Goal: Task Accomplishment & Management: Complete application form

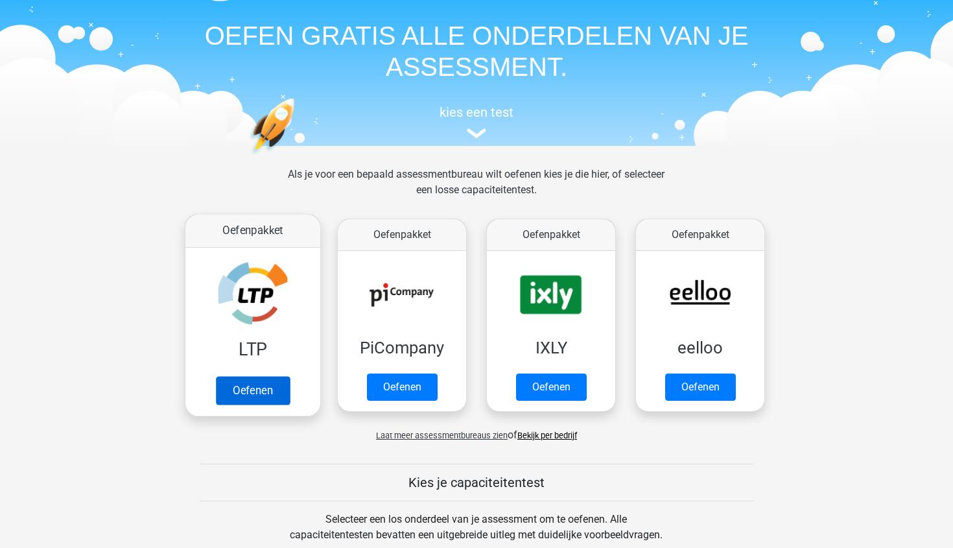
scroll to position [56, 0]
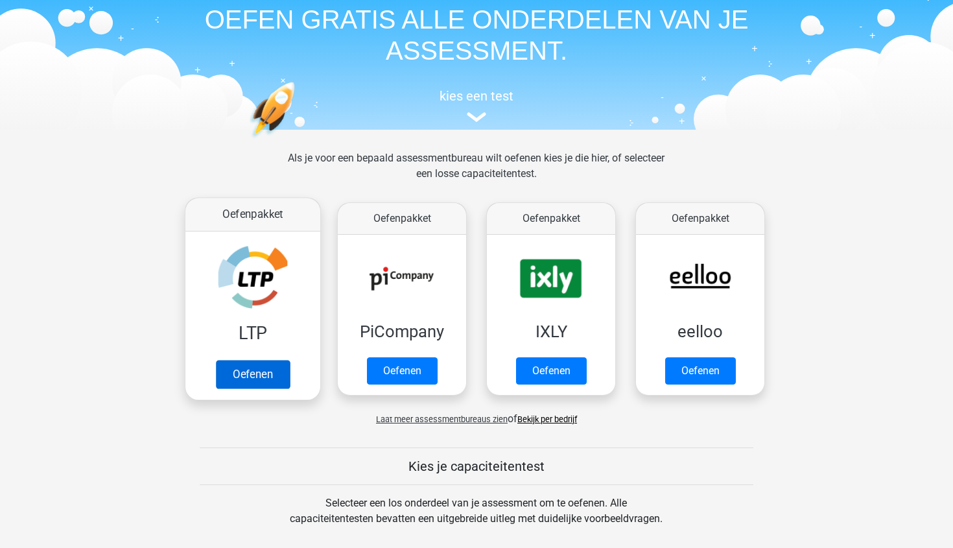
click at [261, 376] on link "Oefenen" at bounding box center [253, 374] width 74 height 29
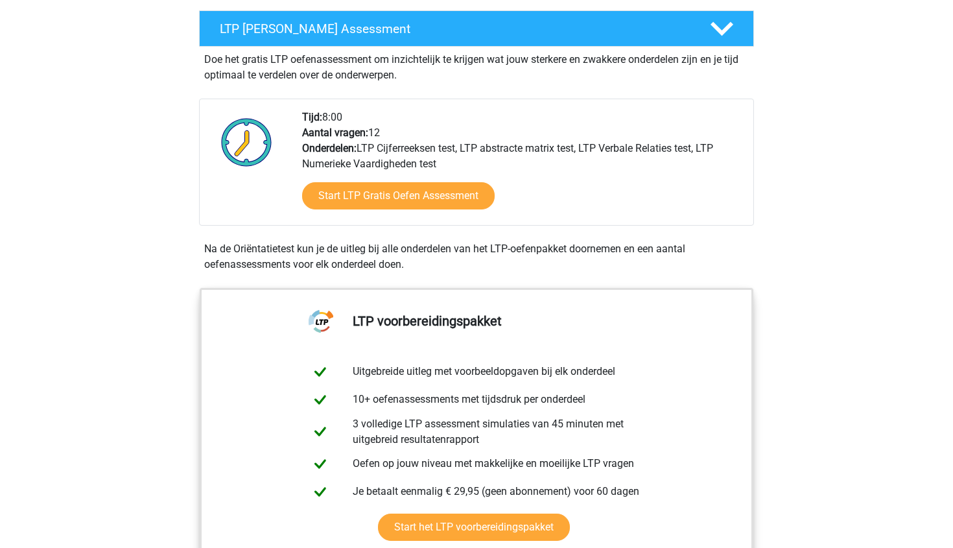
scroll to position [258, 0]
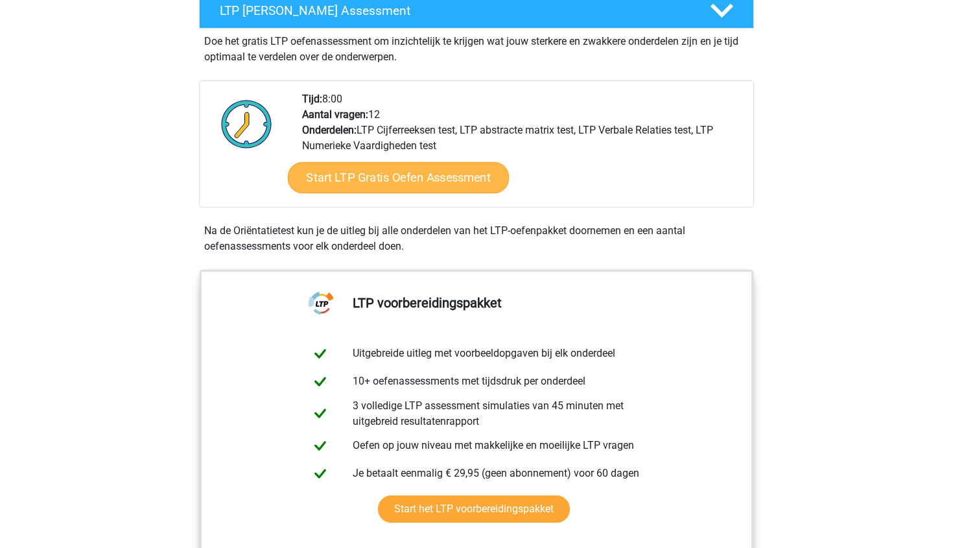
click at [415, 179] on link "Start LTP Gratis Oefen Assessment" at bounding box center [399, 177] width 222 height 31
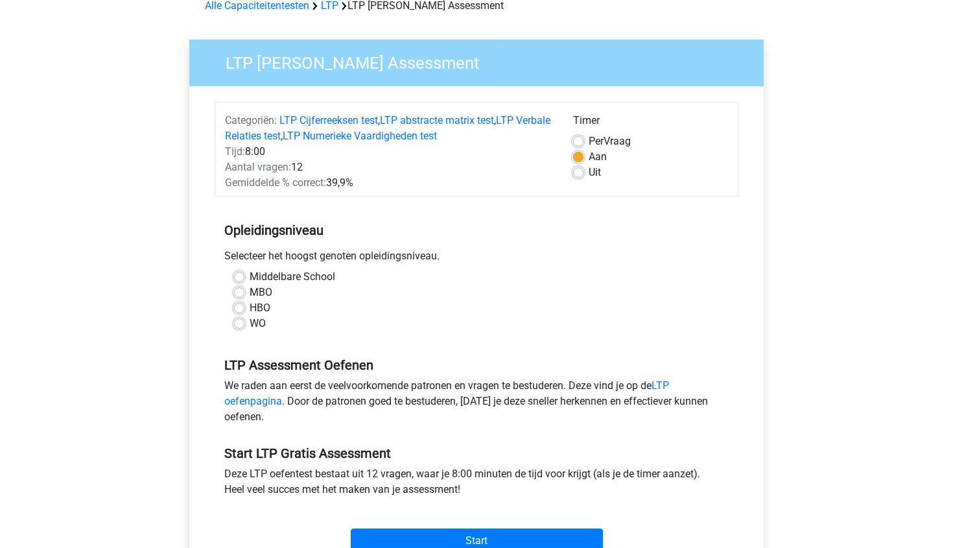
scroll to position [90, 0]
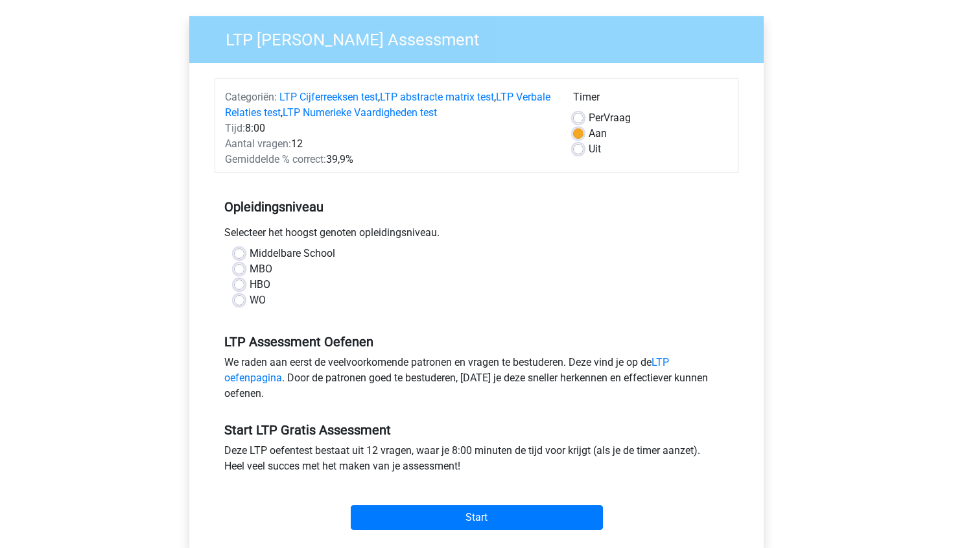
click at [249, 300] on label "WO" at bounding box center [257, 300] width 16 height 16
click at [241, 300] on input "WO" at bounding box center [239, 298] width 10 height 13
radio input "true"
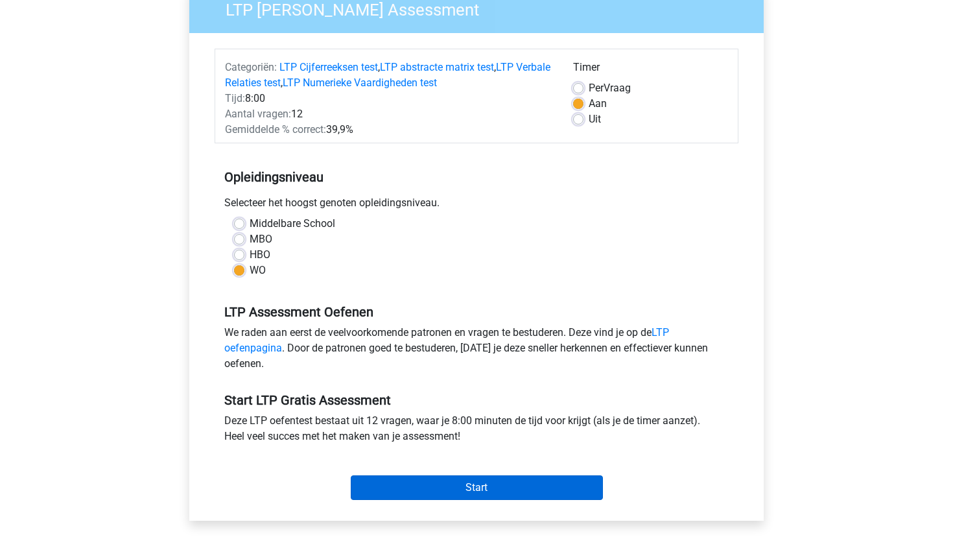
scroll to position [129, 0]
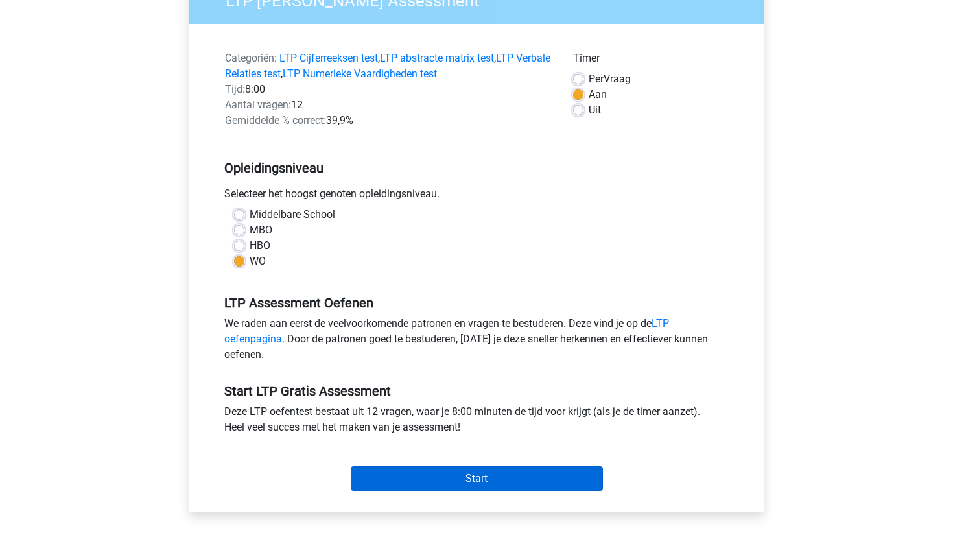
click at [470, 487] on input "Start" at bounding box center [477, 478] width 252 height 25
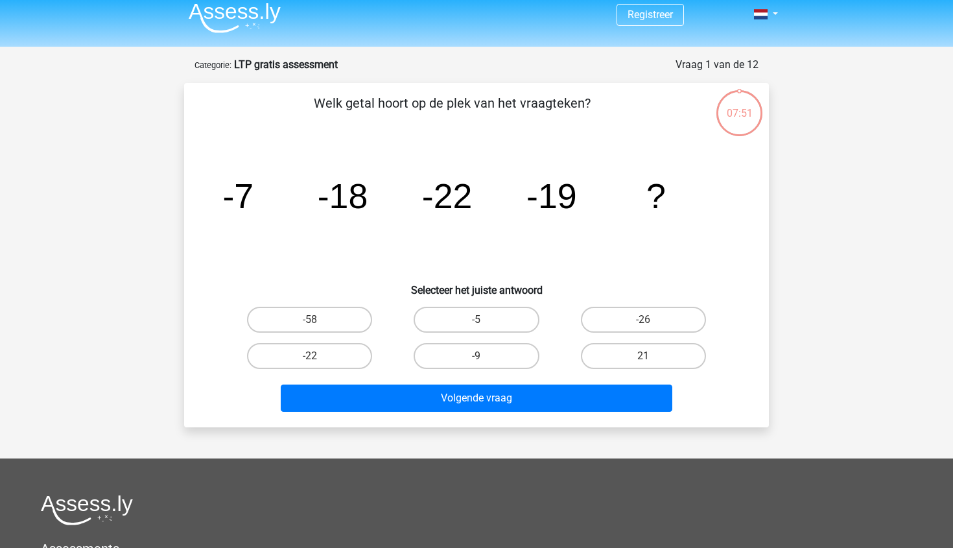
scroll to position [12, 0]
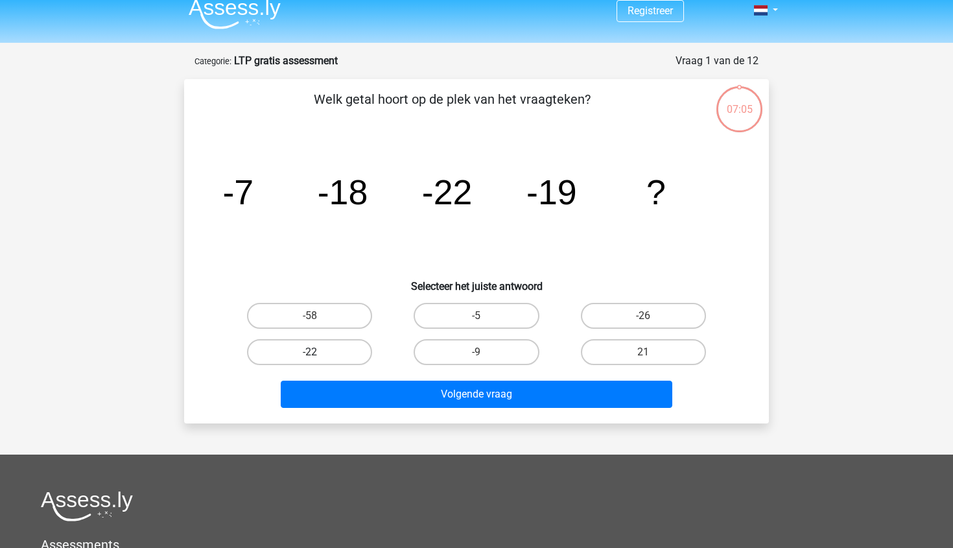
click at [318, 349] on label "-22" at bounding box center [309, 352] width 125 height 26
click at [318, 352] on input "-22" at bounding box center [314, 356] width 8 height 8
radio input "true"
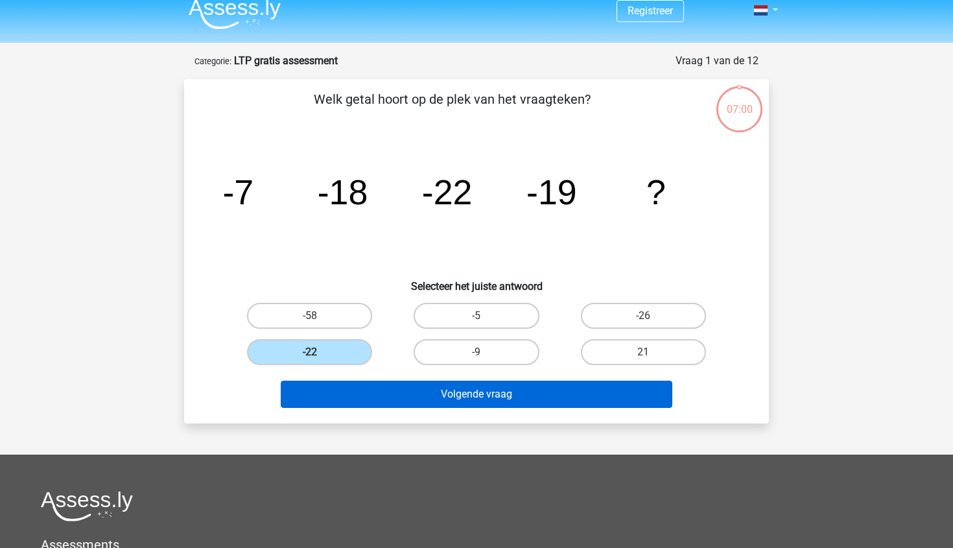
click at [586, 396] on button "Volgende vraag" at bounding box center [477, 393] width 392 height 27
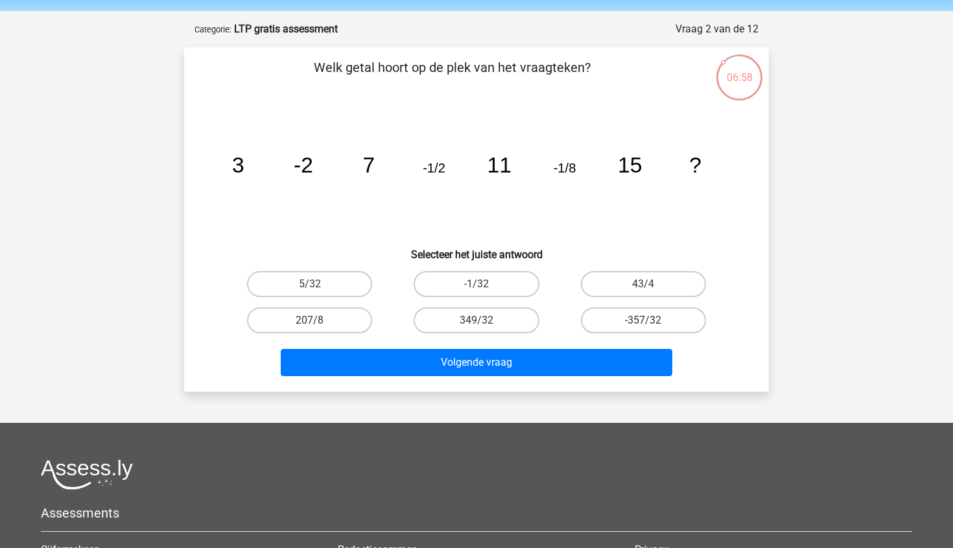
scroll to position [41, 0]
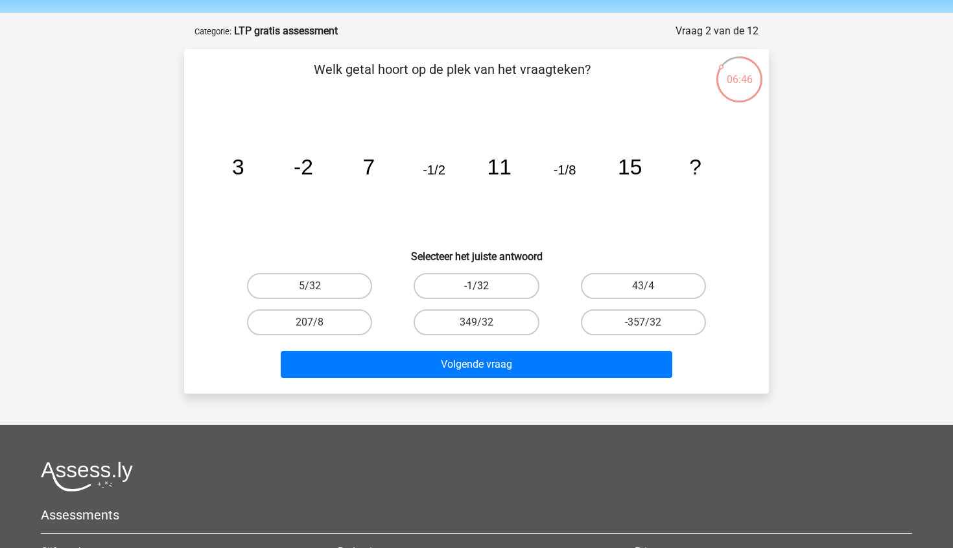
click at [505, 293] on label "-1/32" at bounding box center [475, 286] width 125 height 26
click at [485, 293] on input "-1/32" at bounding box center [480, 290] width 8 height 8
radio input "true"
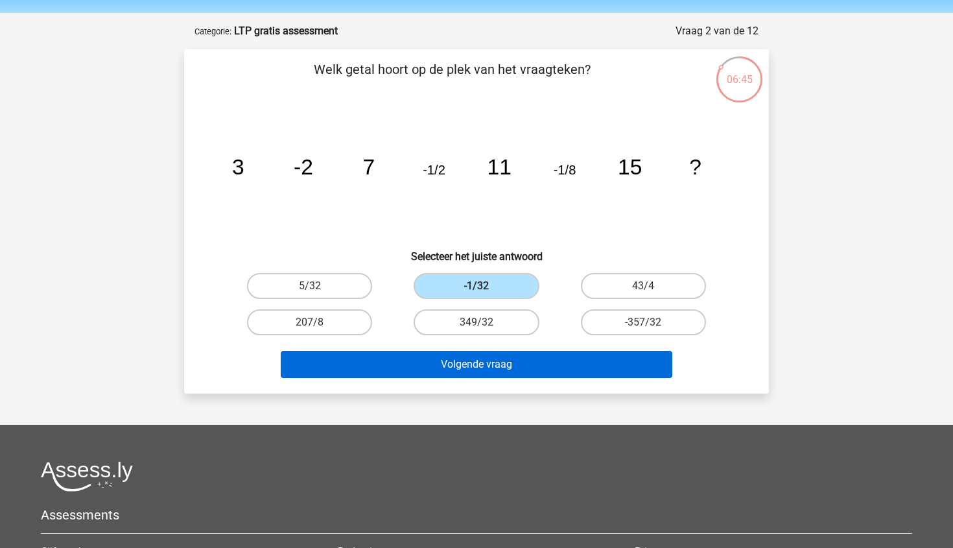
click at [522, 365] on button "Volgende vraag" at bounding box center [477, 364] width 392 height 27
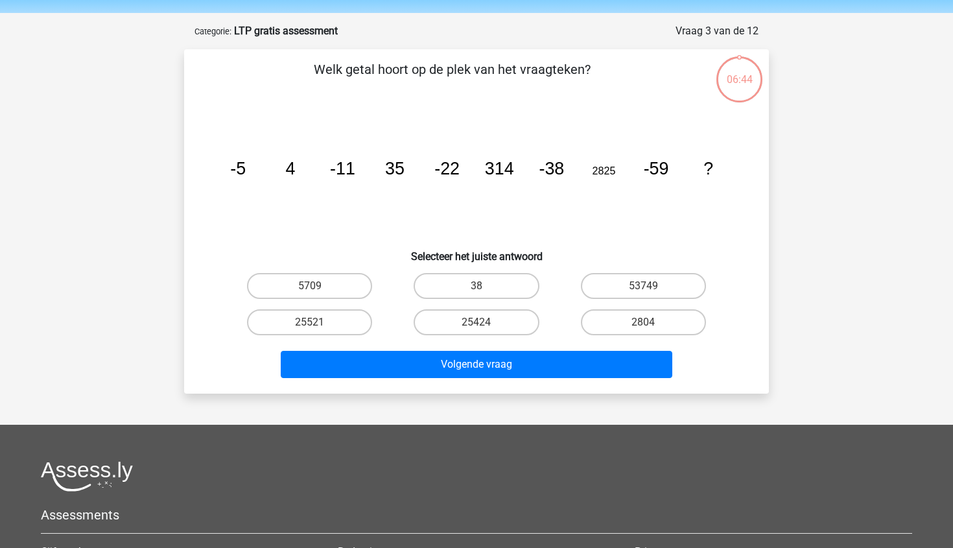
scroll to position [65, 0]
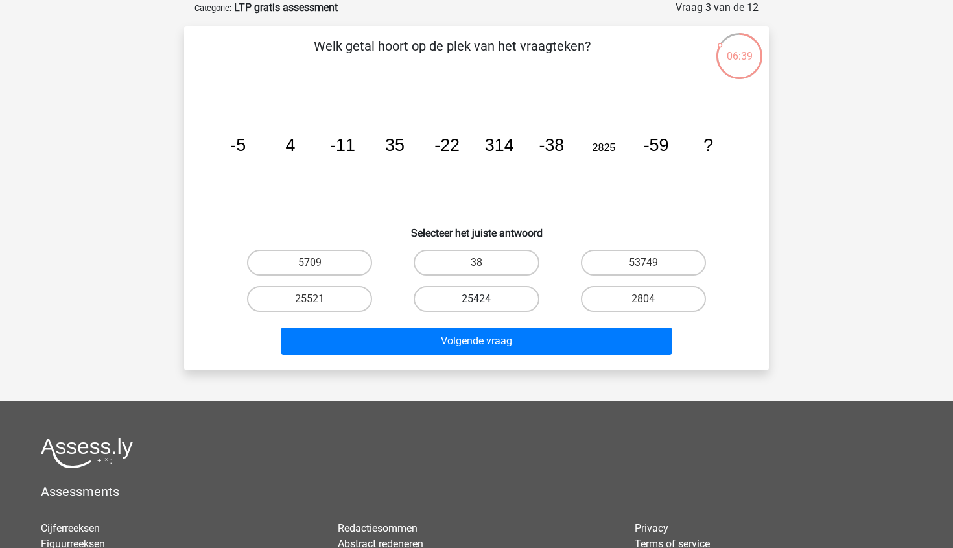
click at [515, 305] on label "25424" at bounding box center [475, 299] width 125 height 26
click at [485, 305] on input "25424" at bounding box center [480, 303] width 8 height 8
radio input "true"
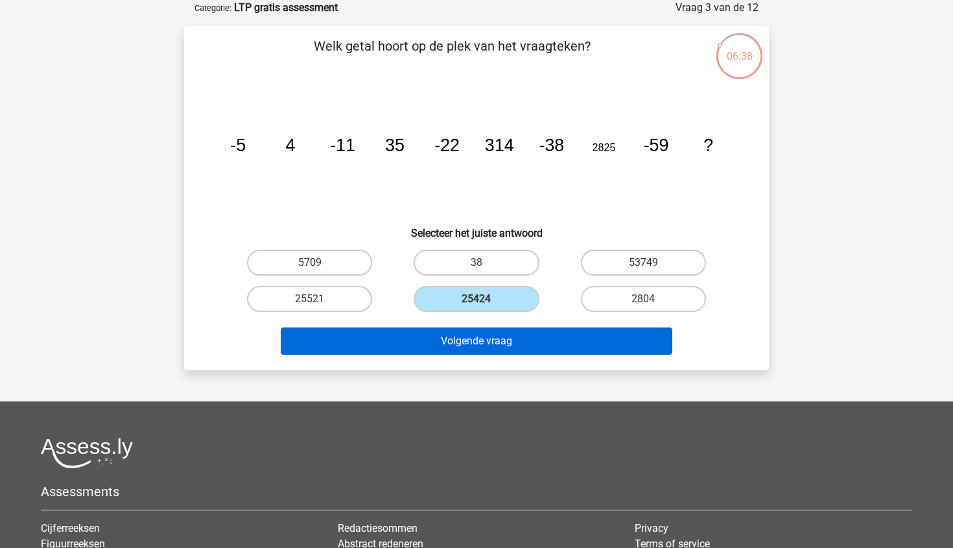
click at [513, 349] on button "Volgende vraag" at bounding box center [477, 340] width 392 height 27
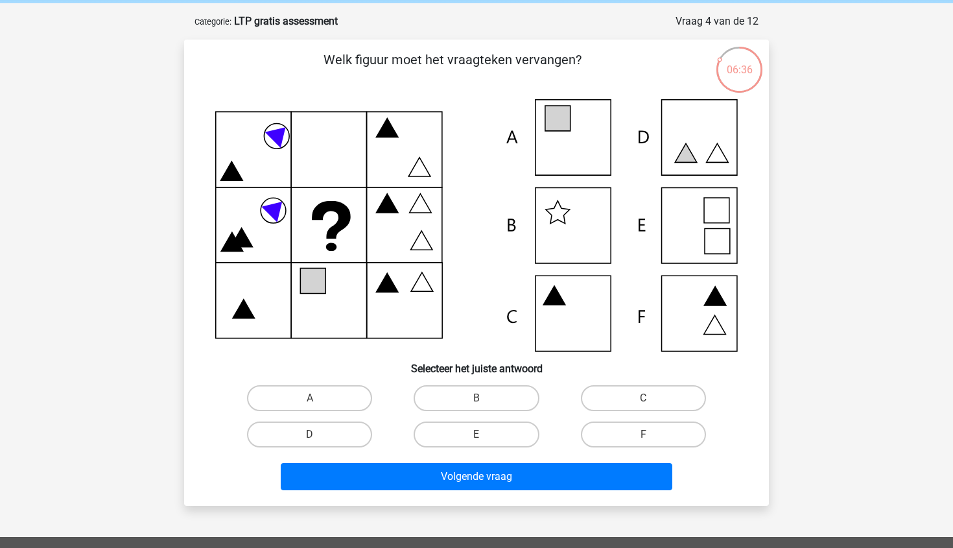
scroll to position [54, 0]
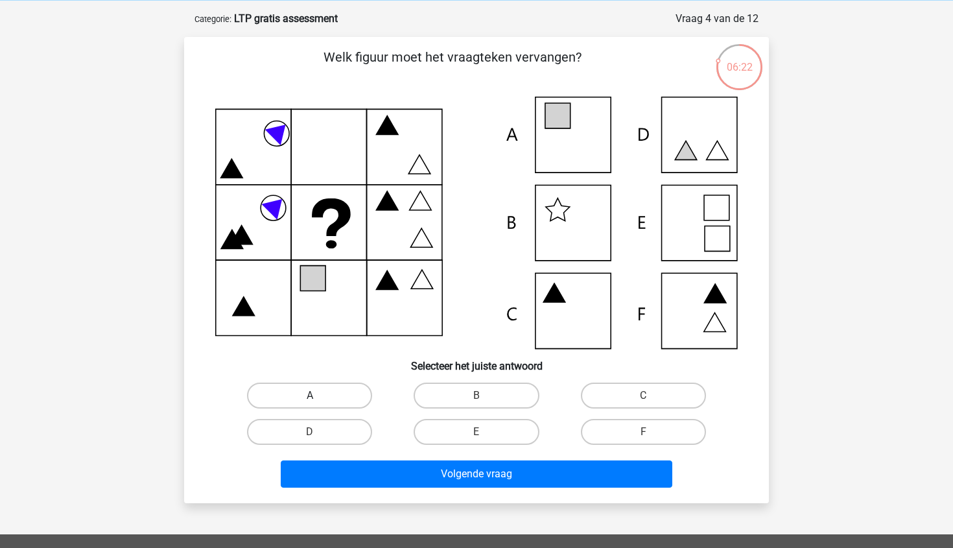
click at [330, 396] on label "A" at bounding box center [309, 395] width 125 height 26
click at [318, 396] on input "A" at bounding box center [314, 399] width 8 height 8
radio input "true"
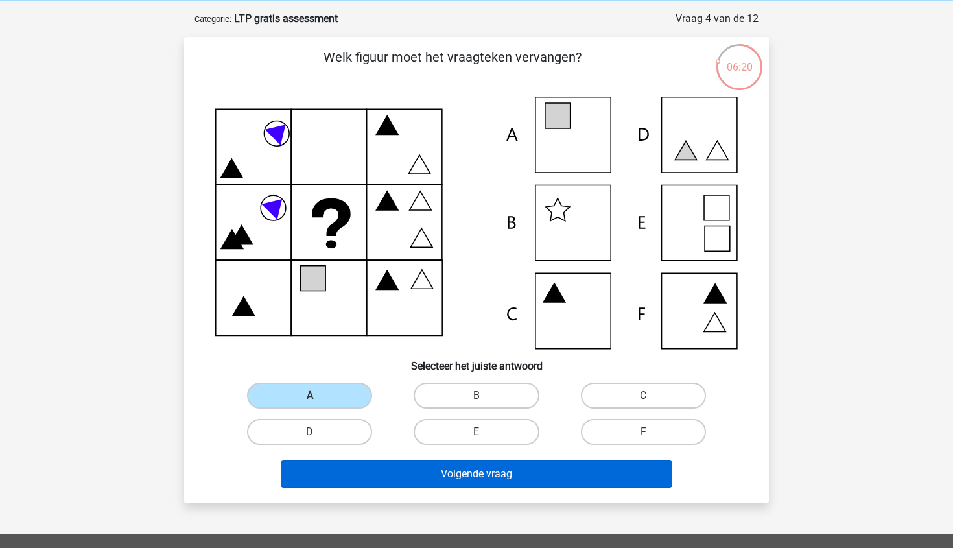
click at [382, 474] on button "Volgende vraag" at bounding box center [477, 473] width 392 height 27
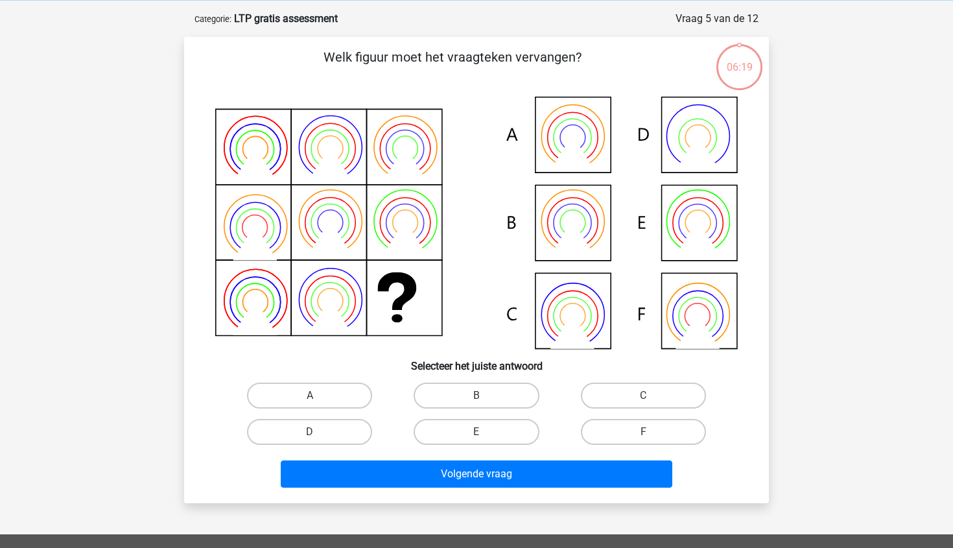
scroll to position [65, 0]
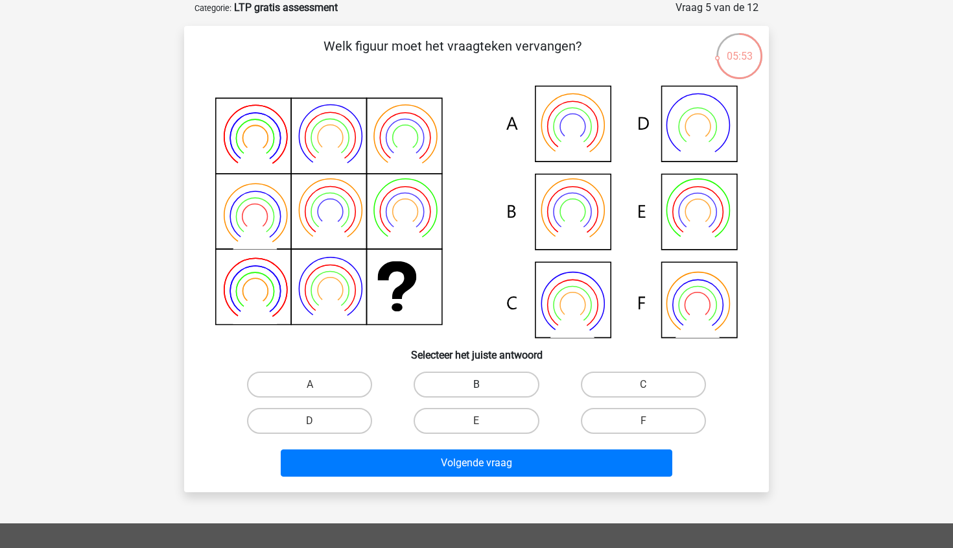
click at [516, 385] on label "B" at bounding box center [475, 384] width 125 height 26
click at [485, 385] on input "B" at bounding box center [480, 388] width 8 height 8
radio input "true"
click at [567, 311] on icon at bounding box center [572, 320] width 44 height 35
click at [695, 187] on icon at bounding box center [476, 212] width 522 height 252
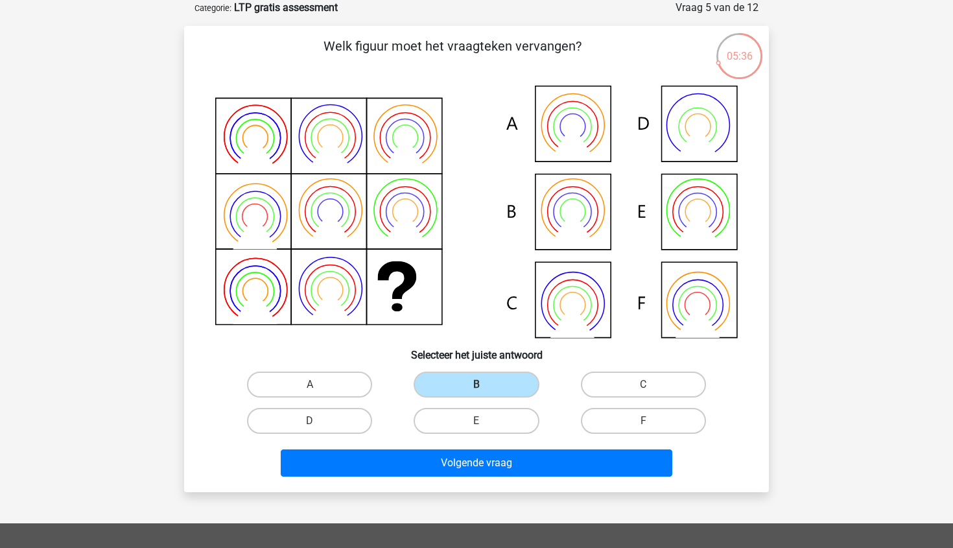
click at [480, 422] on input "E" at bounding box center [480, 425] width 8 height 8
radio input "true"
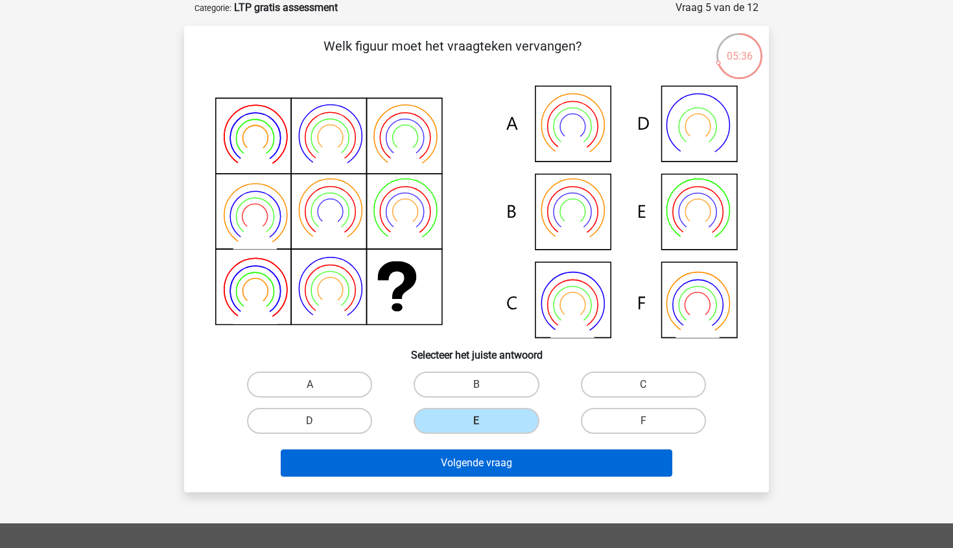
click at [483, 470] on button "Volgende vraag" at bounding box center [477, 462] width 392 height 27
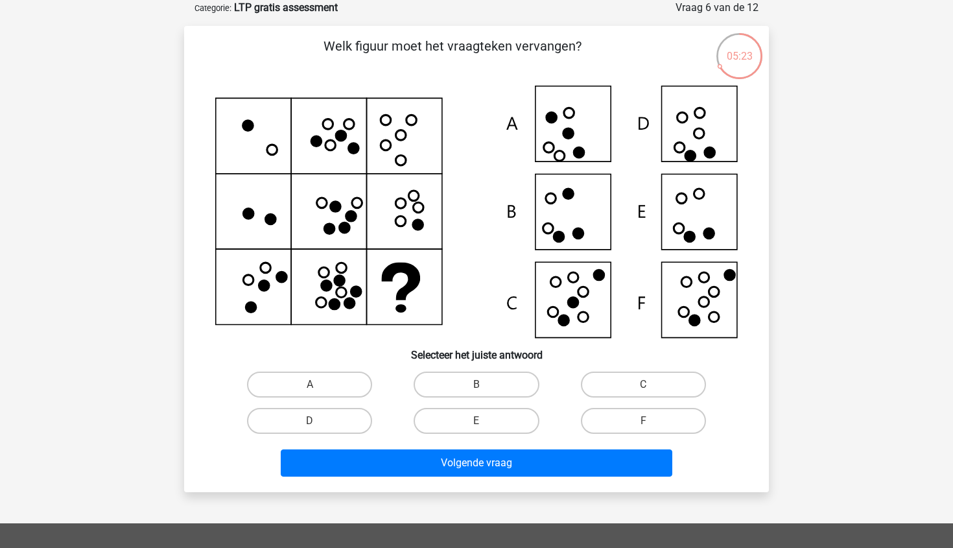
click at [647, 316] on icon at bounding box center [476, 212] width 522 height 252
click at [564, 304] on icon at bounding box center [476, 212] width 522 height 252
click at [629, 388] on label "C" at bounding box center [643, 384] width 125 height 26
click at [643, 388] on input "C" at bounding box center [647, 388] width 8 height 8
radio input "true"
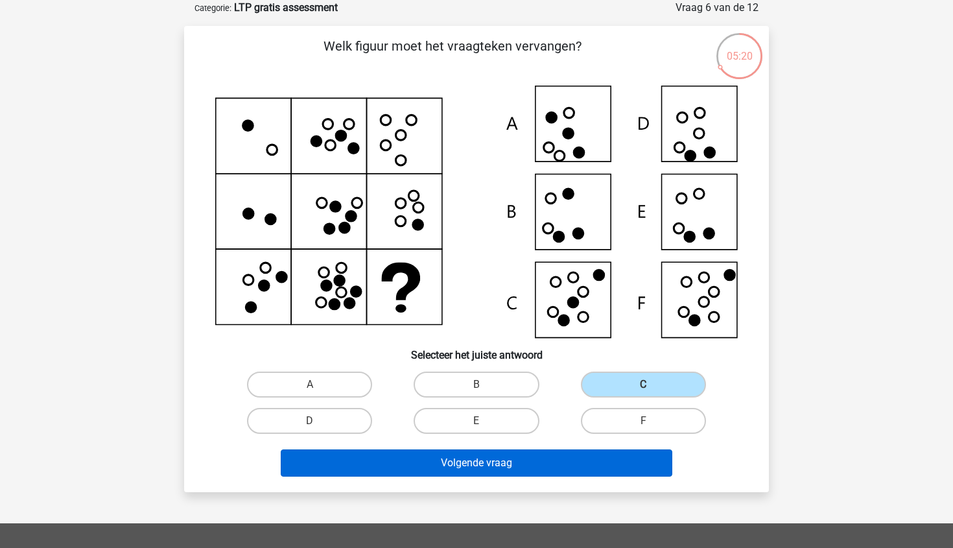
click at [565, 461] on button "Volgende vraag" at bounding box center [477, 462] width 392 height 27
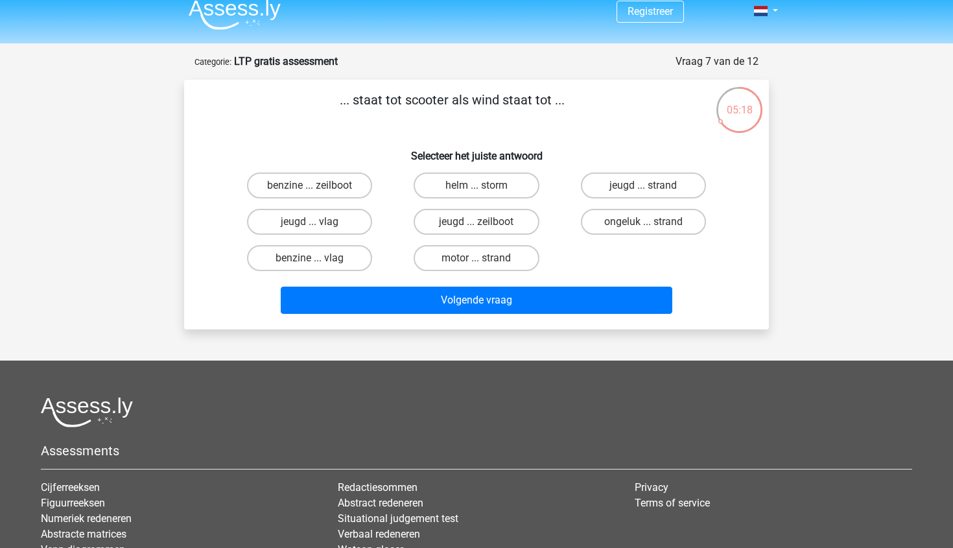
scroll to position [0, 0]
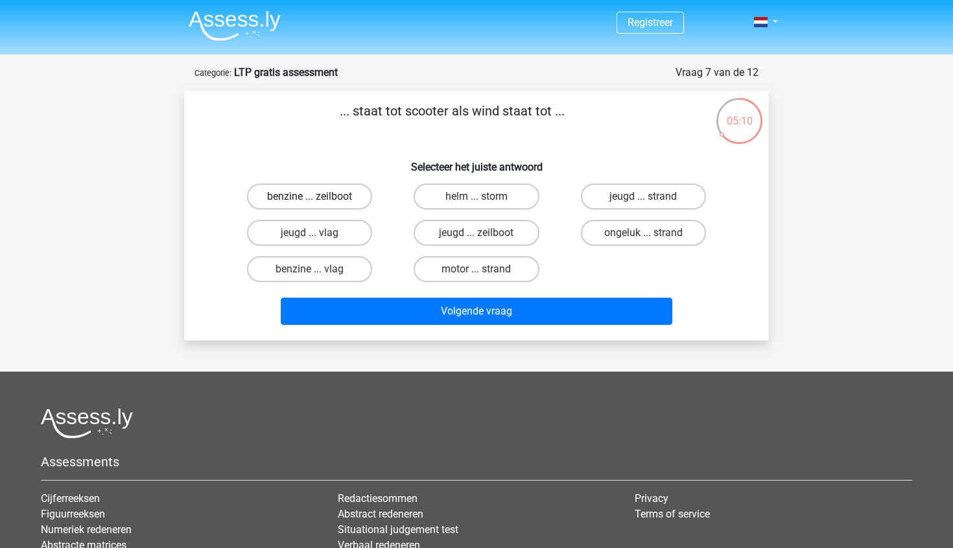
click at [307, 195] on label "benzine ... zeilboot" at bounding box center [309, 196] width 125 height 26
click at [310, 196] on input "benzine ... zeilboot" at bounding box center [314, 200] width 8 height 8
radio input "true"
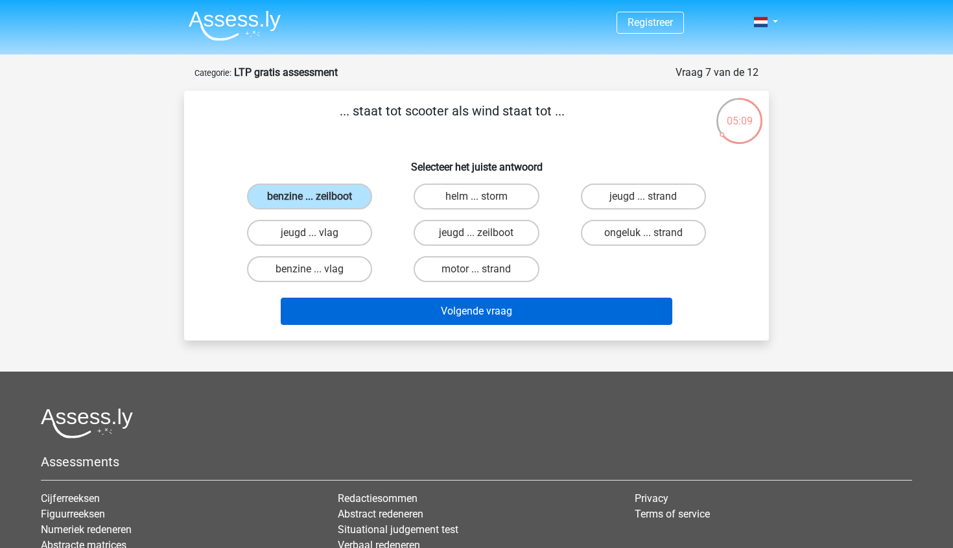
click at [391, 310] on button "Volgende vraag" at bounding box center [477, 310] width 392 height 27
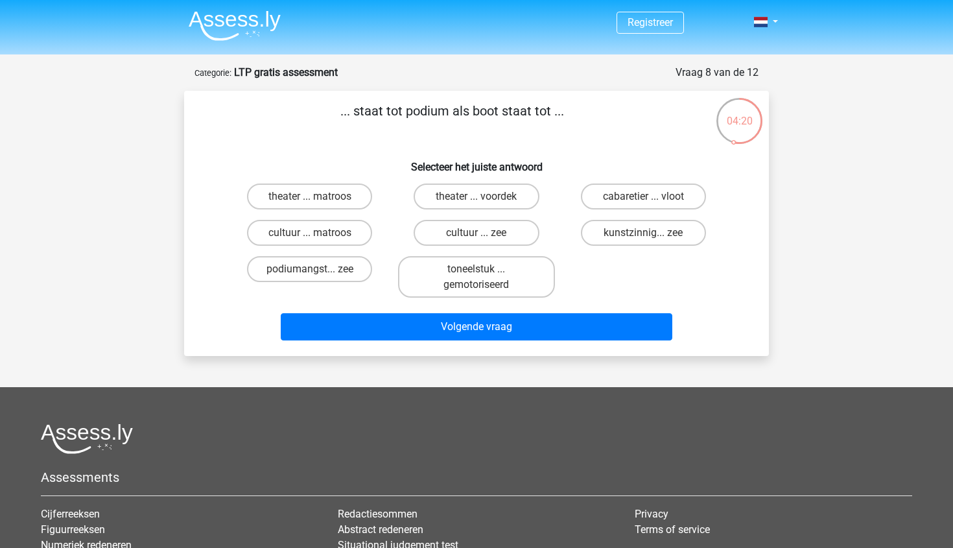
click at [313, 197] on input "theater ... matroos" at bounding box center [314, 200] width 8 height 8
radio input "true"
click at [456, 205] on label "theater ... voordek" at bounding box center [475, 196] width 125 height 26
click at [476, 205] on input "theater ... voordek" at bounding box center [480, 200] width 8 height 8
radio input "true"
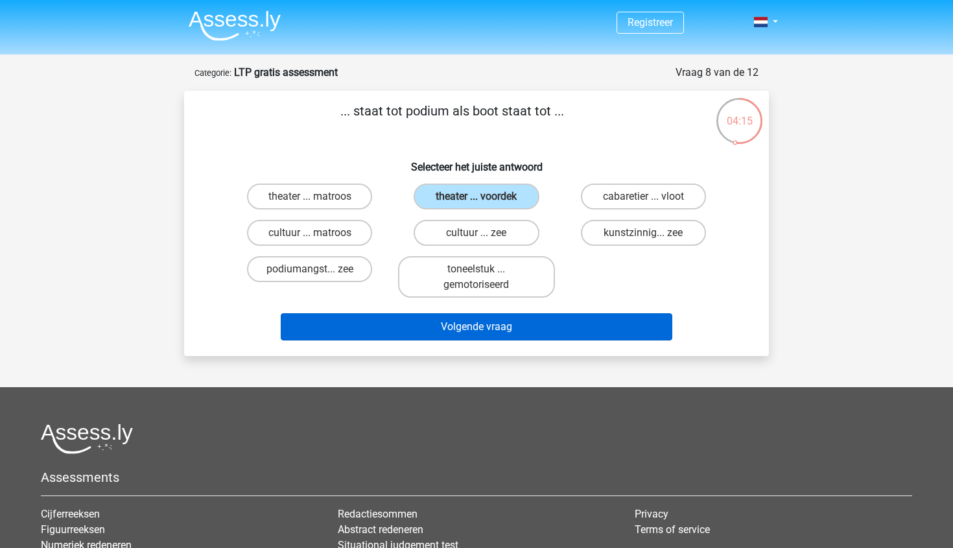
click at [435, 330] on button "Volgende vraag" at bounding box center [477, 326] width 392 height 27
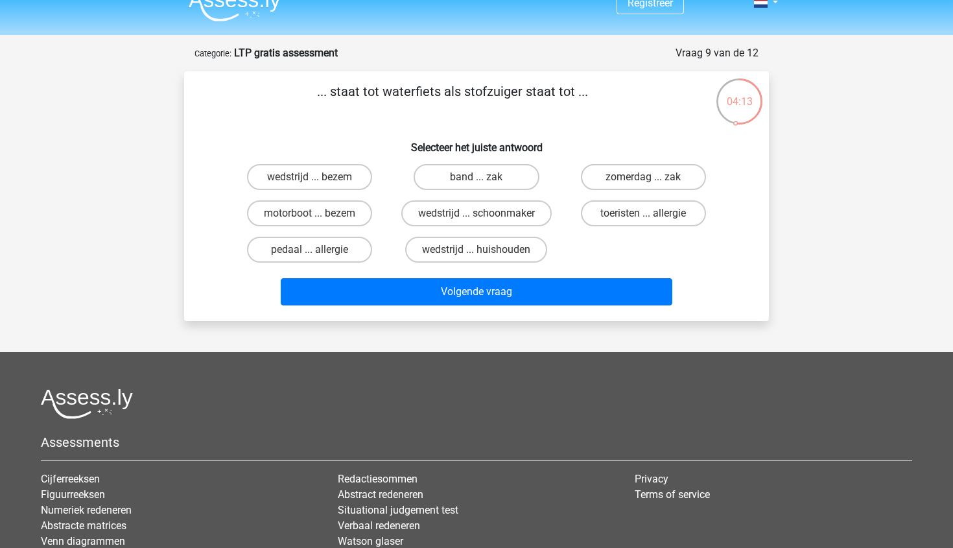
scroll to position [7, 0]
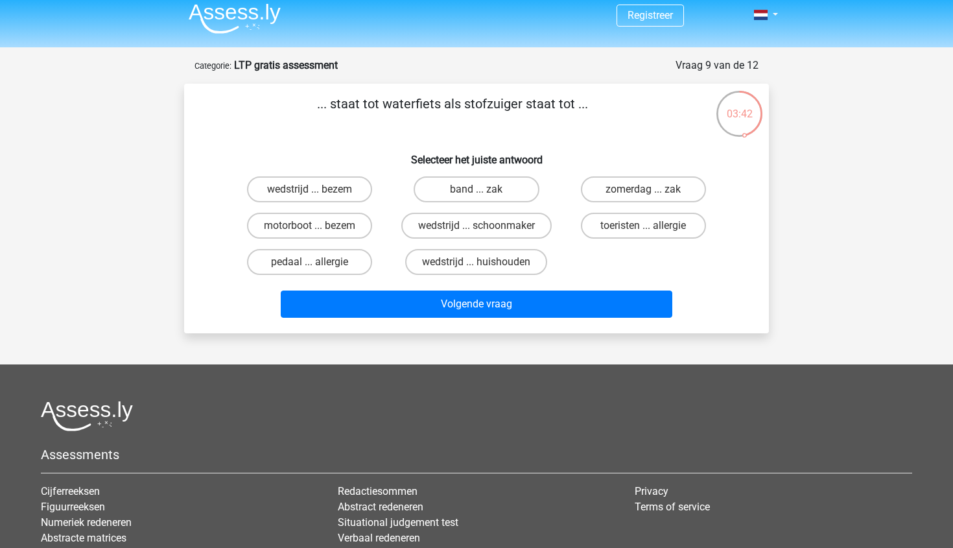
click at [310, 229] on input "motorboot ... bezem" at bounding box center [314, 229] width 8 height 8
radio input "true"
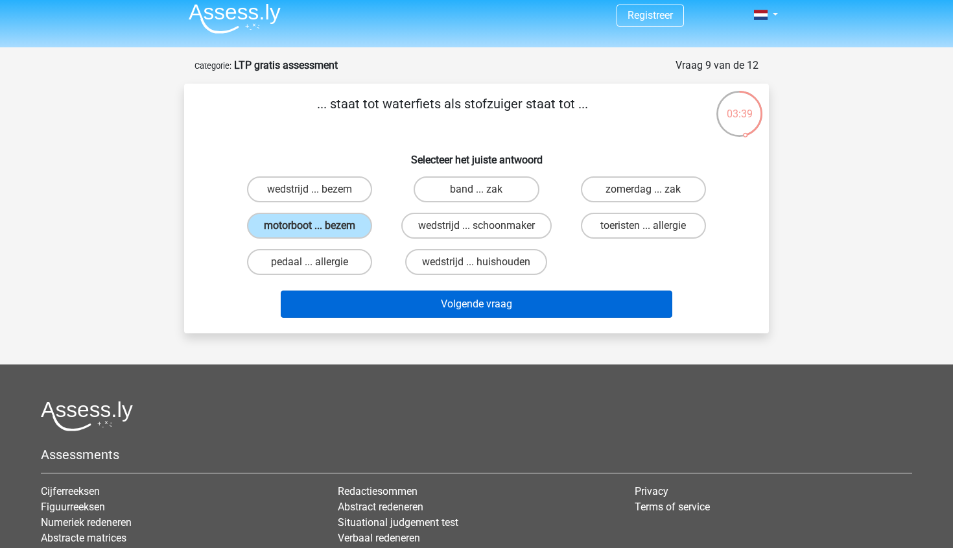
click at [371, 308] on button "Volgende vraag" at bounding box center [477, 303] width 392 height 27
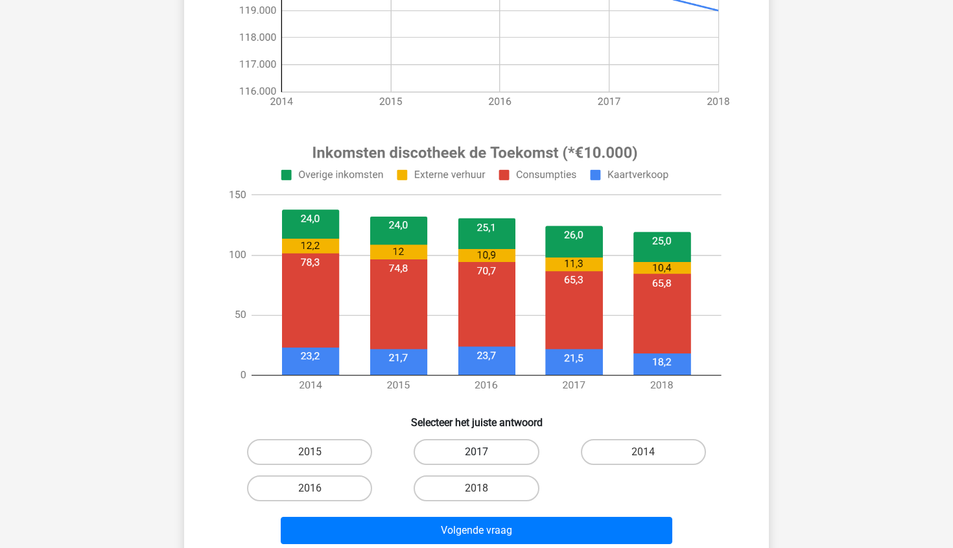
scroll to position [355, 0]
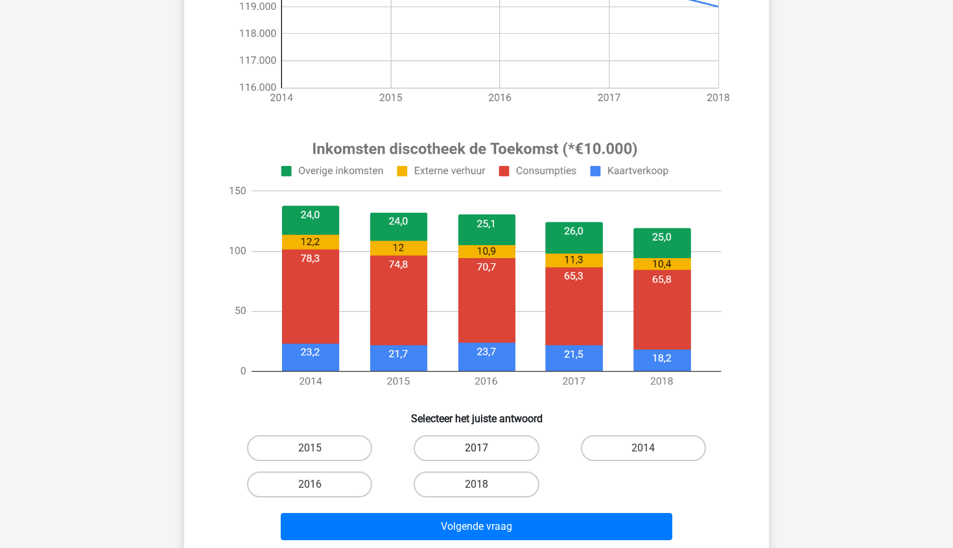
click at [492, 450] on label "2017" at bounding box center [475, 448] width 125 height 26
click at [485, 450] on input "2017" at bounding box center [480, 452] width 8 height 8
radio input "true"
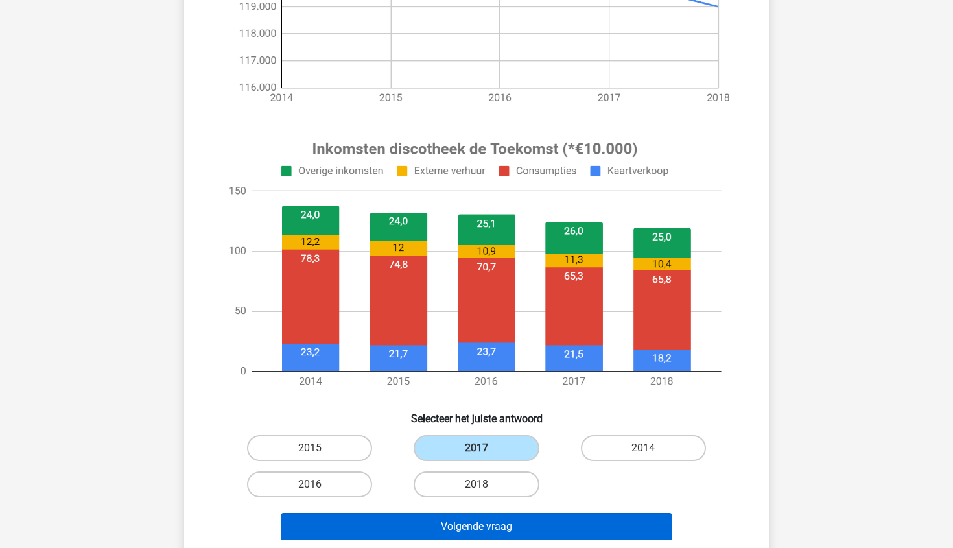
click at [527, 527] on button "Volgende vraag" at bounding box center [477, 526] width 392 height 27
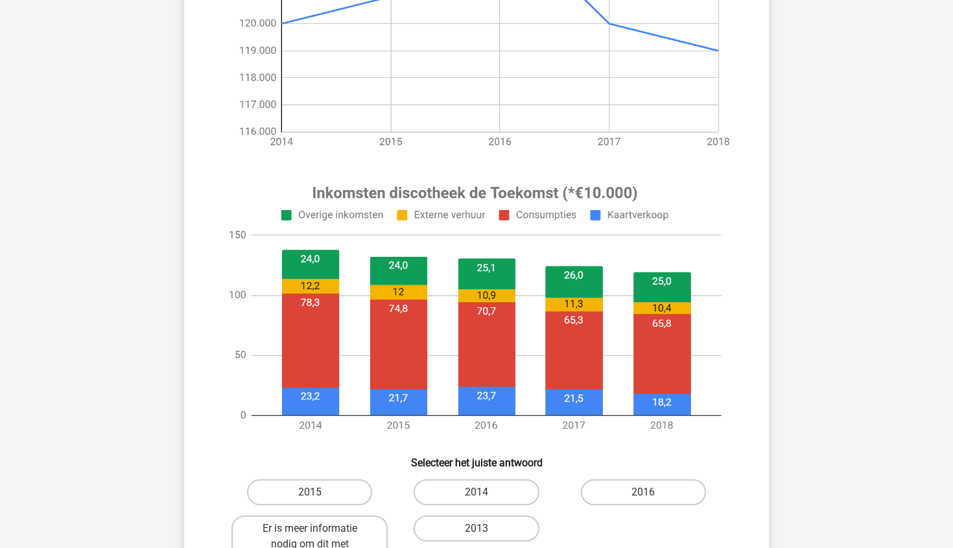
scroll to position [349, 0]
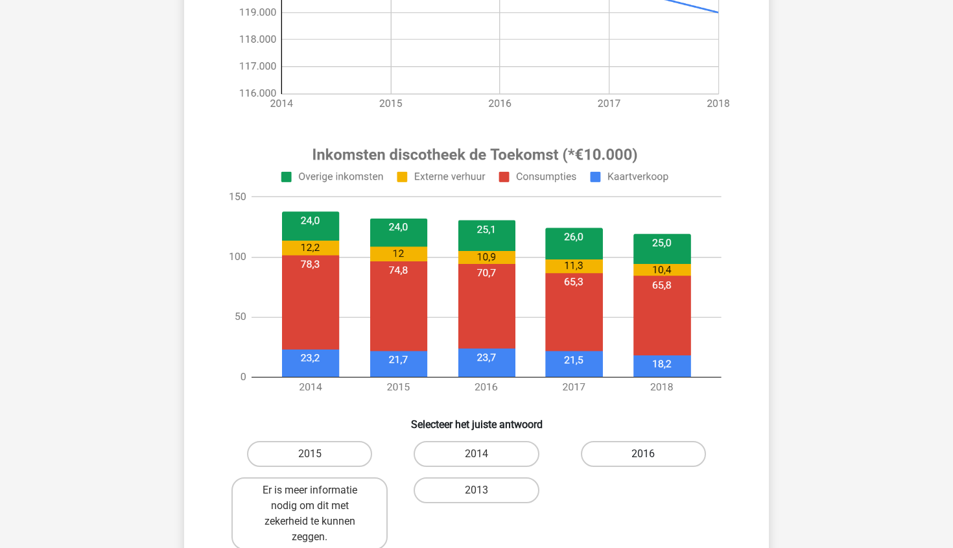
click at [613, 456] on label "2016" at bounding box center [643, 454] width 125 height 26
click at [643, 456] on input "2016" at bounding box center [647, 458] width 8 height 8
radio input "true"
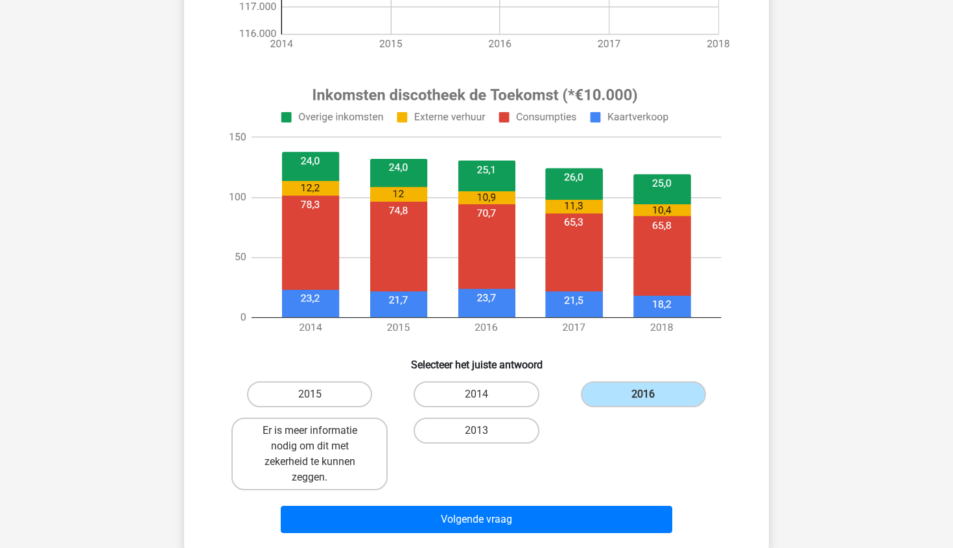
scroll to position [419, 0]
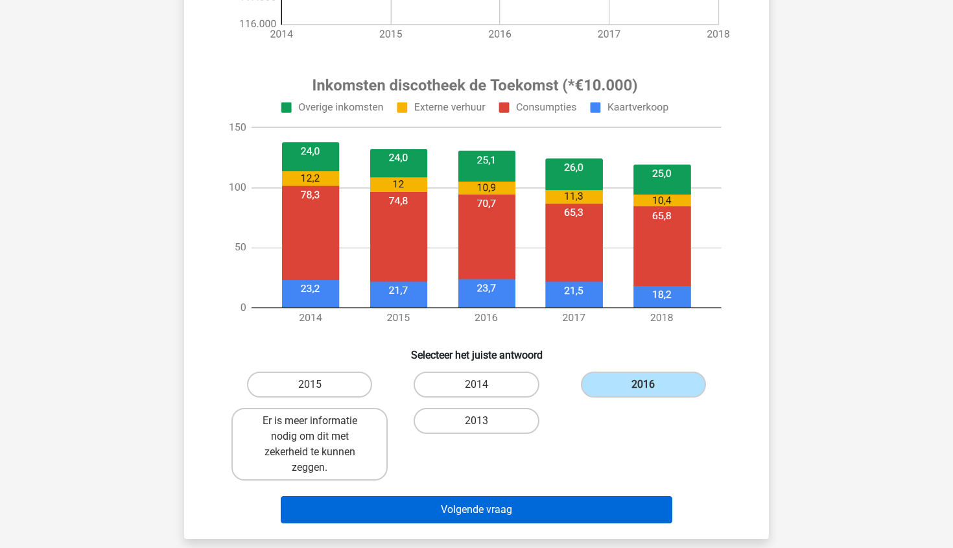
click at [566, 512] on button "Volgende vraag" at bounding box center [477, 509] width 392 height 27
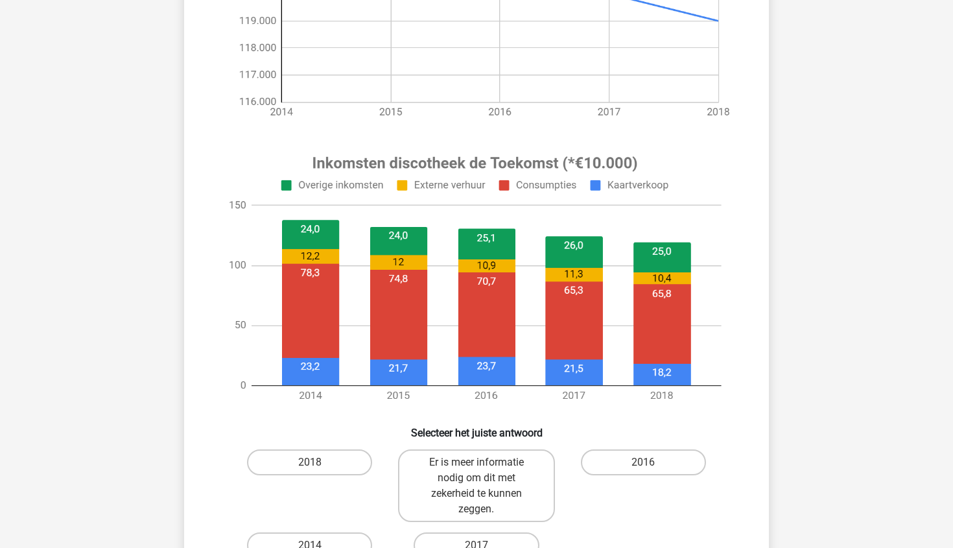
scroll to position [464, 0]
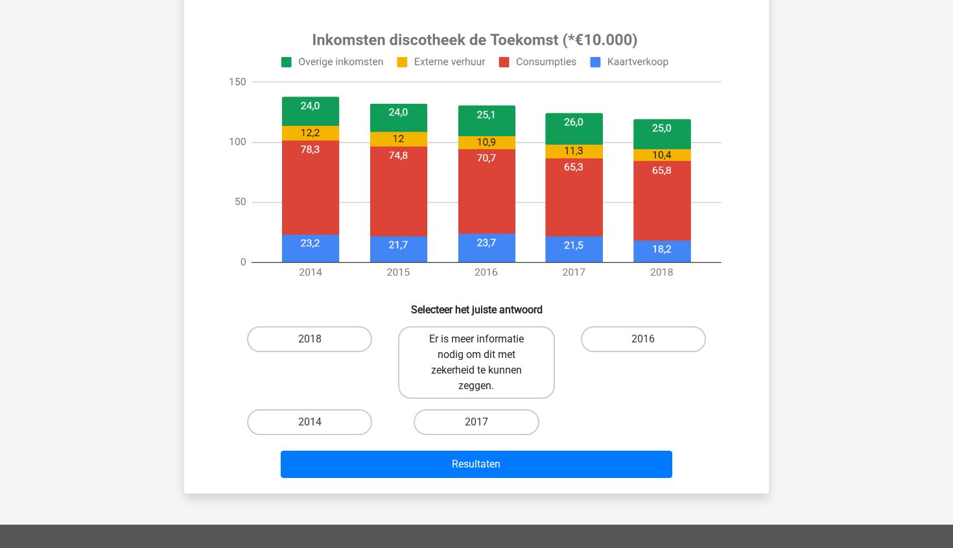
click at [476, 374] on label "Er is meer informatie nodig om dit met zekerheid te kunnen zeggen." at bounding box center [476, 362] width 156 height 73
click at [476, 347] on input "Er is meer informatie nodig om dit met zekerheid te kunnen zeggen." at bounding box center [480, 343] width 8 height 8
radio input "true"
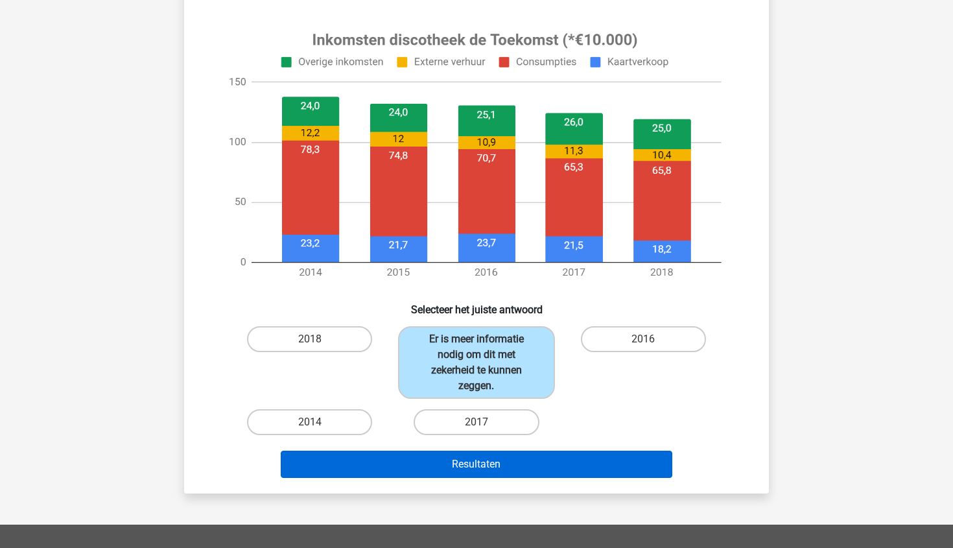
click at [496, 470] on button "Resultaten" at bounding box center [477, 463] width 392 height 27
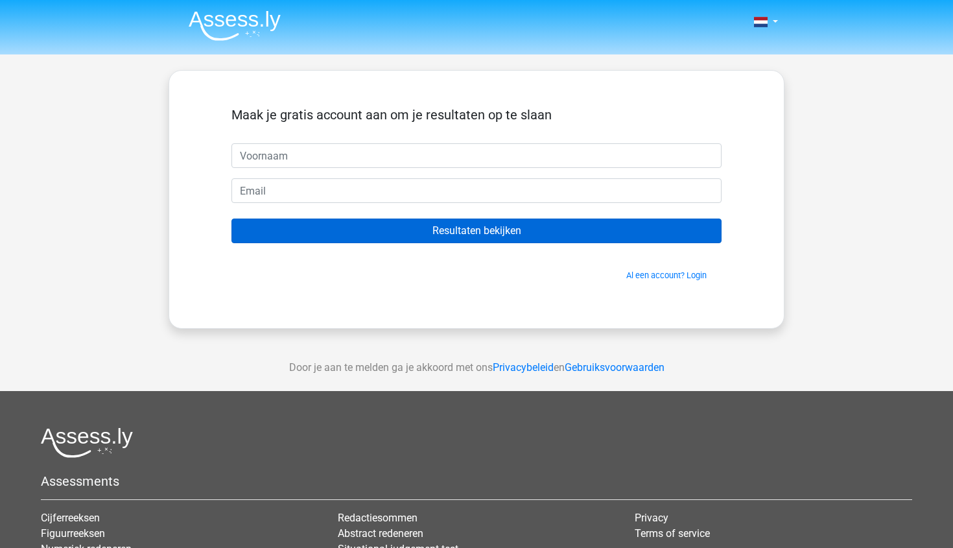
click at [442, 236] on input "Resultaten bekijken" at bounding box center [476, 230] width 490 height 25
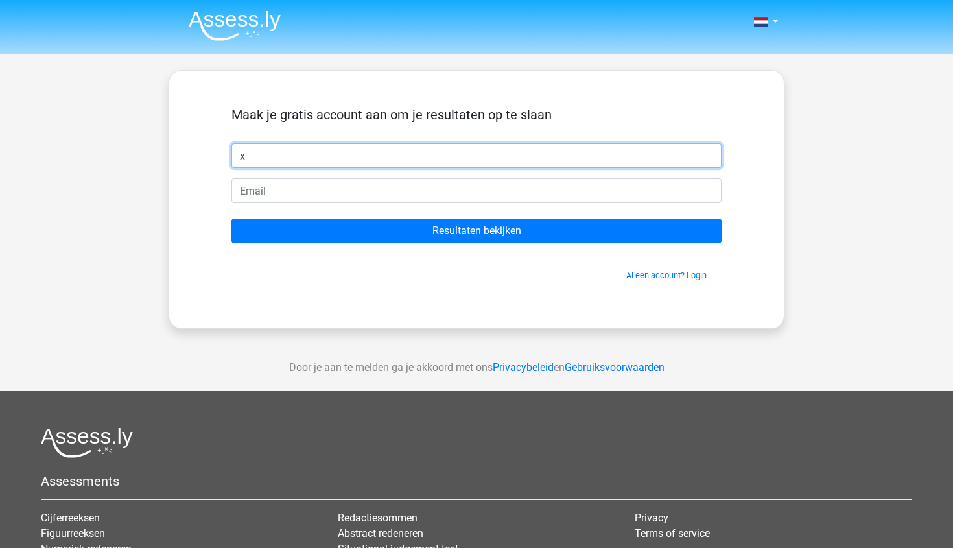
type input "x"
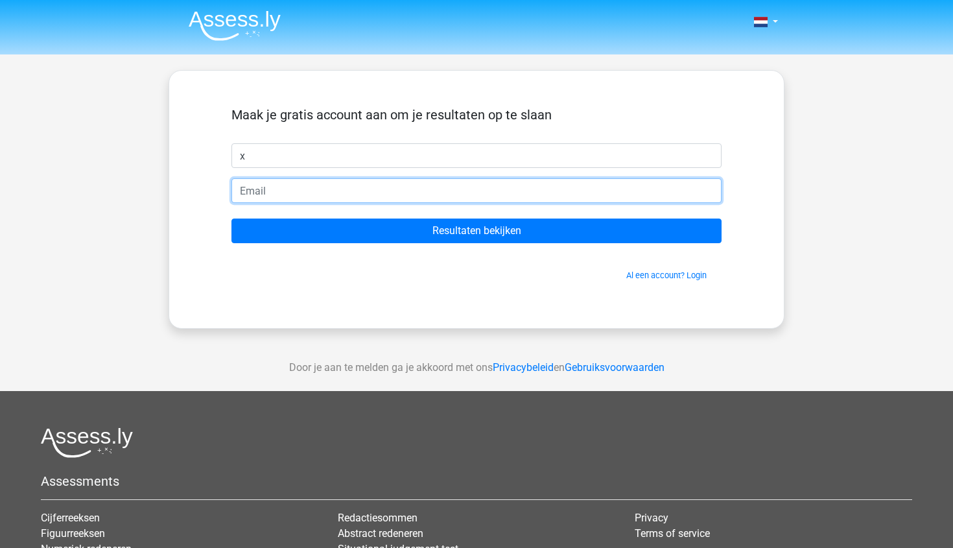
click at [396, 185] on input "email" at bounding box center [476, 190] width 490 height 25
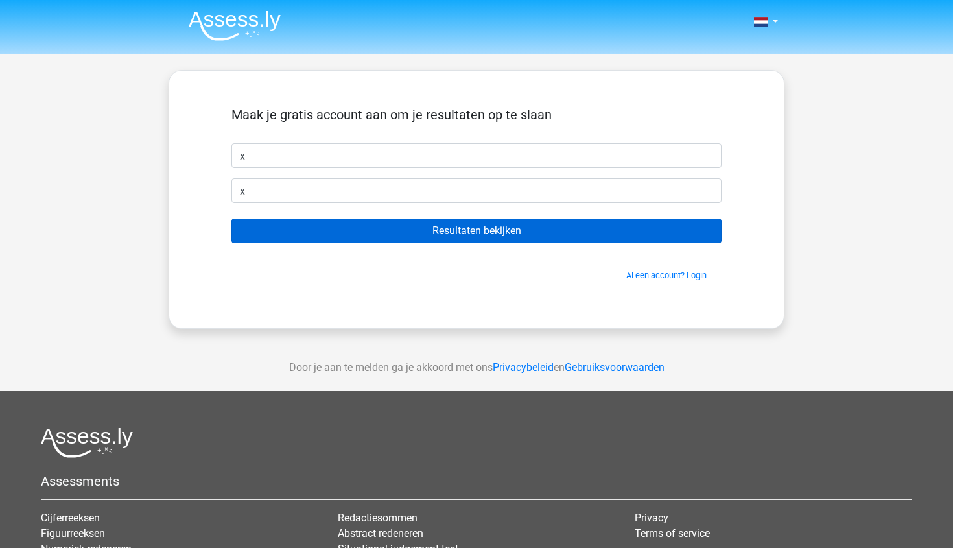
click at [403, 234] on input "Resultaten bekijken" at bounding box center [476, 230] width 490 height 25
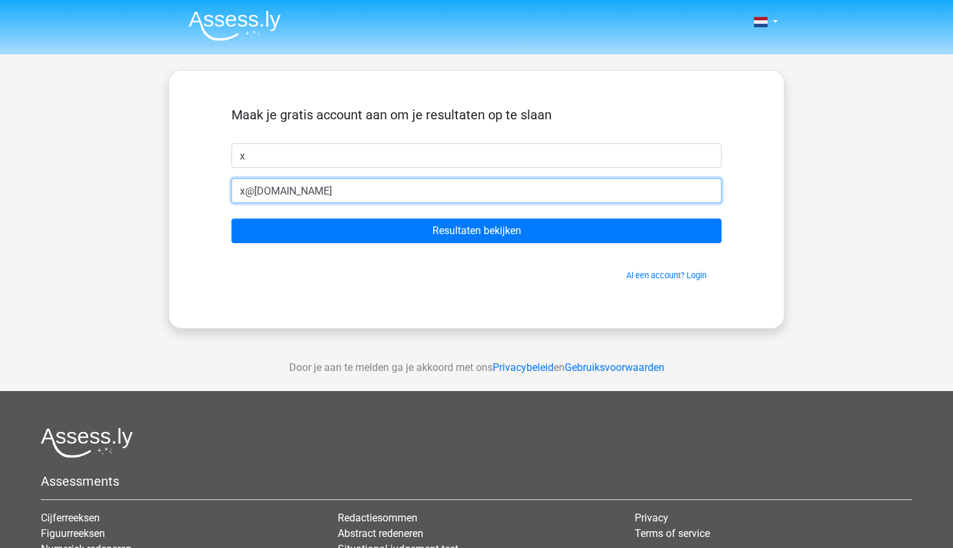
type input "x@[DOMAIN_NAME]"
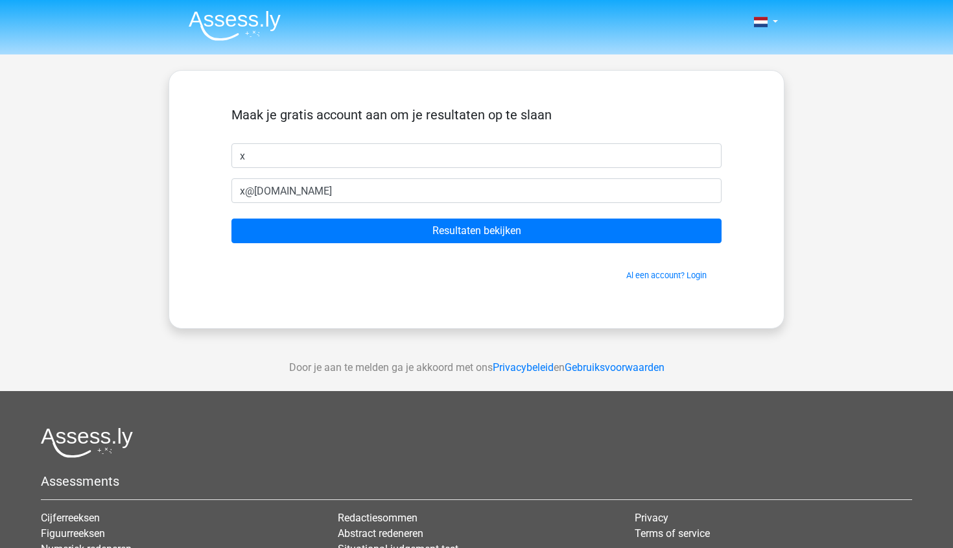
click at [368, 246] on form "Maak je gratis account aan om je resultaten op te slaan x x@[DOMAIN_NAME] Resul…" at bounding box center [476, 194] width 490 height 174
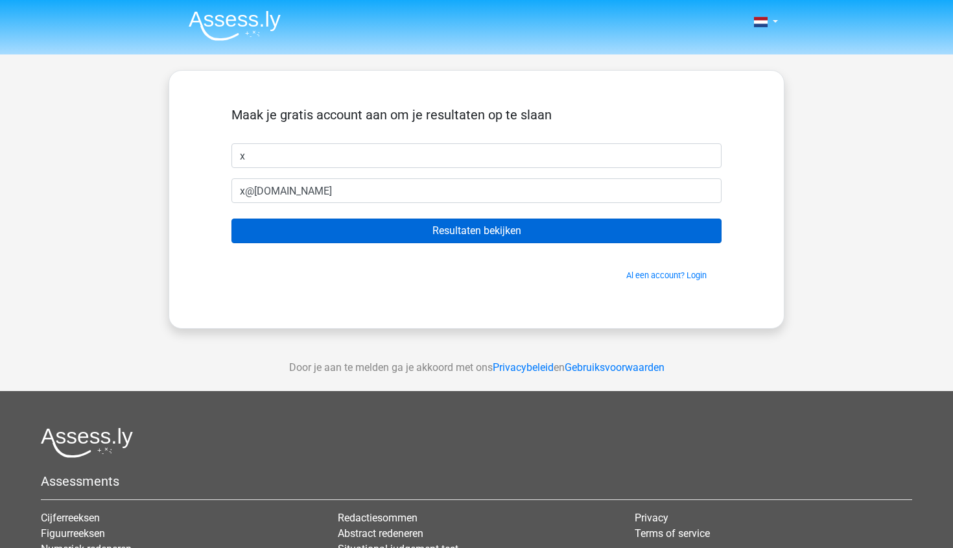
click at [364, 236] on input "Resultaten bekijken" at bounding box center [476, 230] width 490 height 25
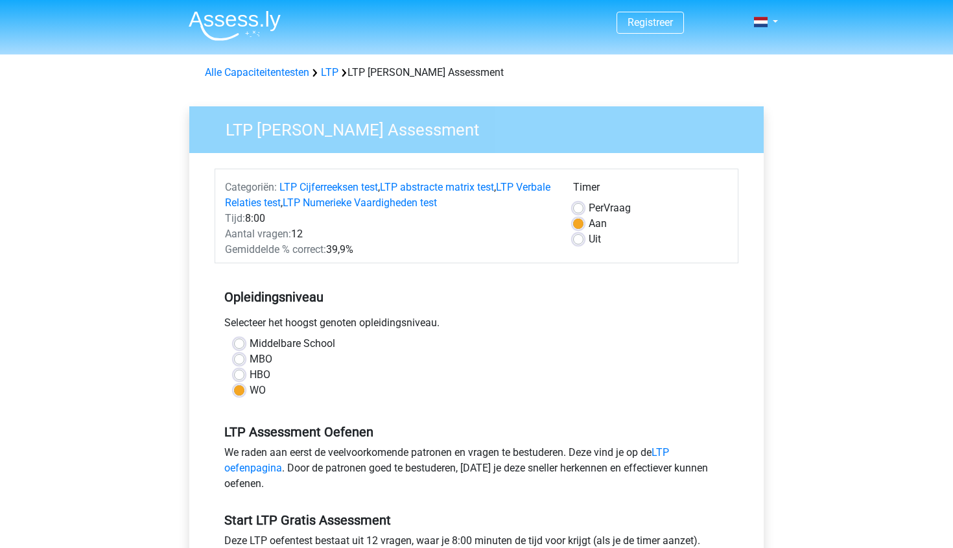
scroll to position [129, 0]
